Goal: Task Accomplishment & Management: Use online tool/utility

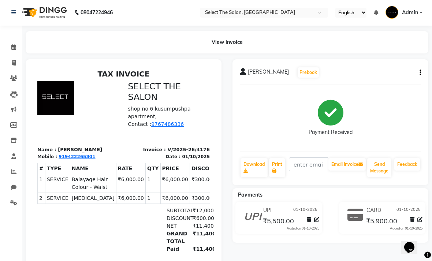
scroll to position [1, 0]
click at [419, 76] on button "button" at bounding box center [419, 72] width 4 height 8
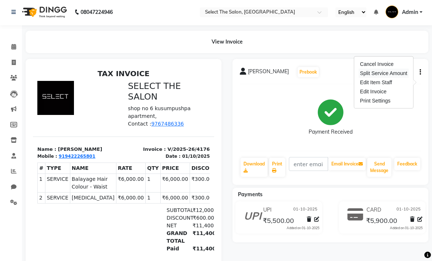
click at [399, 73] on div "Split Service Amount" at bounding box center [383, 73] width 50 height 9
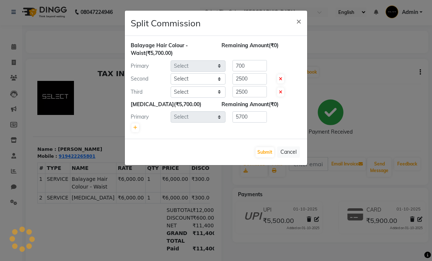
select select "36897"
select select "31292"
select select "31289"
select select "36897"
click at [373, 63] on ngb-modal-window "Split Commission × Balayage Hair Colour - Waist (₹5,700.00) Remaining Amount (₹…" at bounding box center [216, 130] width 432 height 261
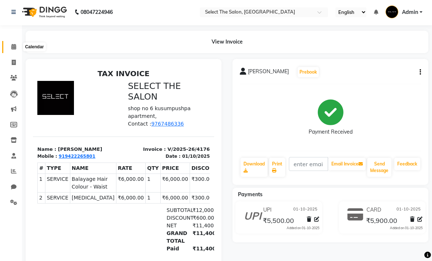
click at [15, 49] on icon at bounding box center [13, 46] width 5 height 5
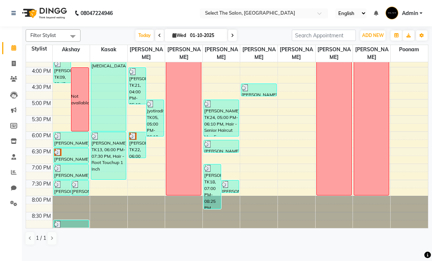
click at [34, 62] on th "Stylist" at bounding box center [39, 53] width 26 height 17
click at [30, 62] on th "Stylist" at bounding box center [39, 53] width 26 height 17
click at [13, 176] on link "Reports" at bounding box center [11, 173] width 18 height 12
